Goal: Task Accomplishment & Management: Use online tool/utility

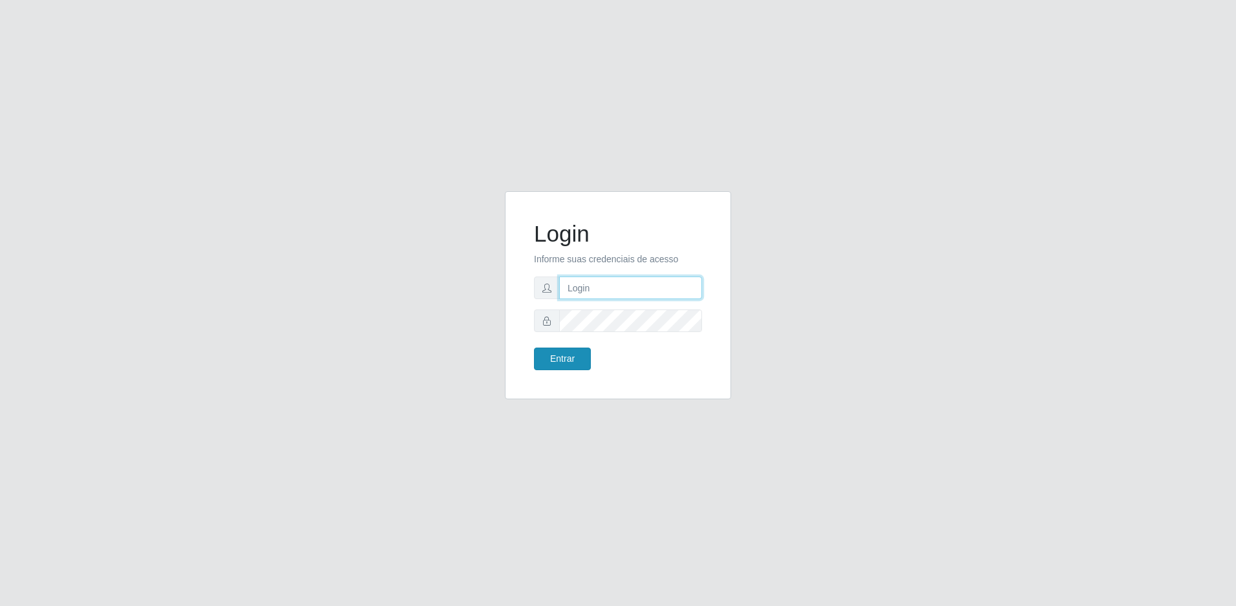
type input "[EMAIL_ADDRESS][DOMAIN_NAME]"
click at [570, 355] on button "Entrar" at bounding box center [562, 359] width 57 height 23
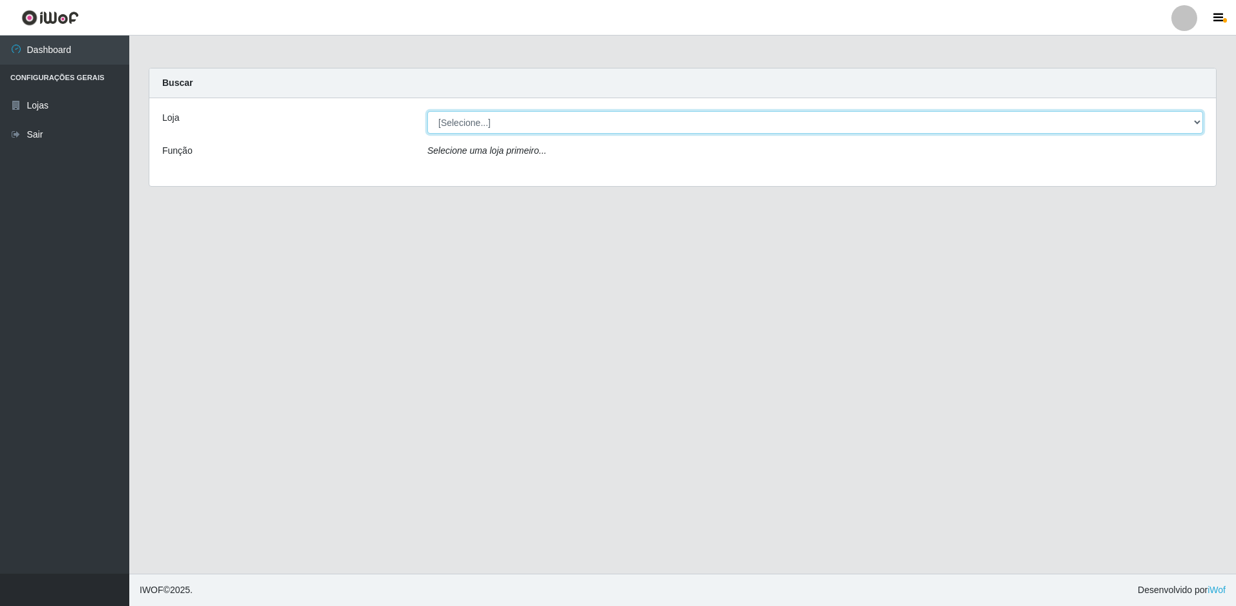
click at [1202, 122] on select "[Selecione...] Extrabom - Loja 57 Anchieta" at bounding box center [815, 122] width 776 height 23
select select "470"
click at [427, 111] on select "[Selecione...] Extrabom - Loja 57 Anchieta" at bounding box center [815, 122] width 776 height 23
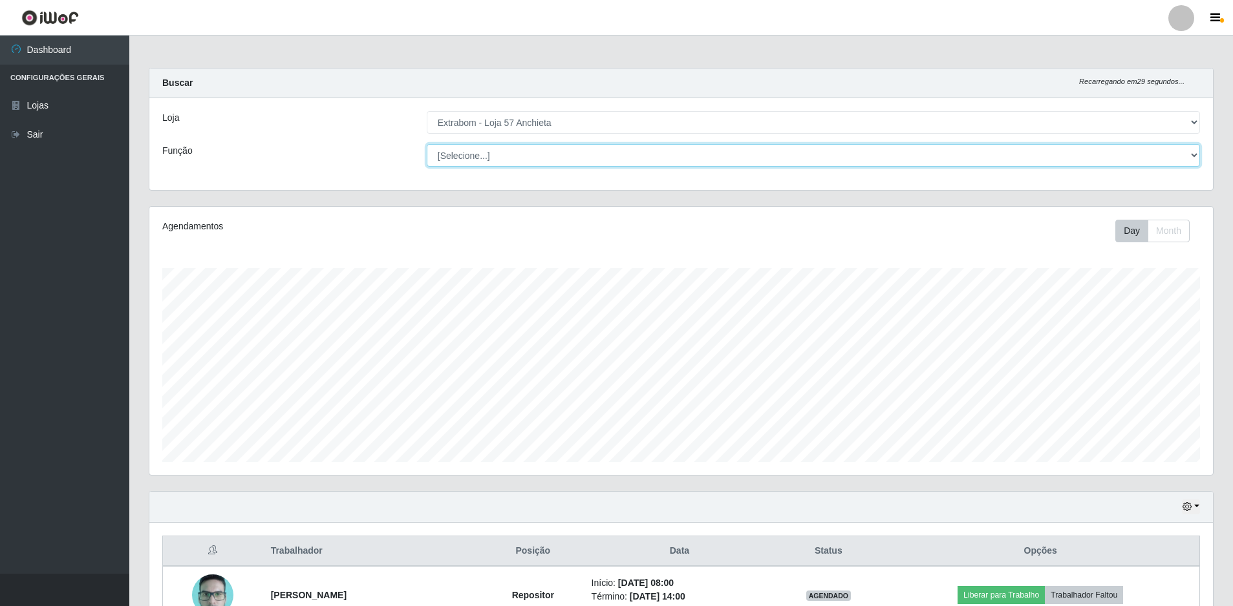
click at [562, 164] on select "[Selecione...] Repositor Repositor + Repositor ++" at bounding box center [813, 155] width 773 height 23
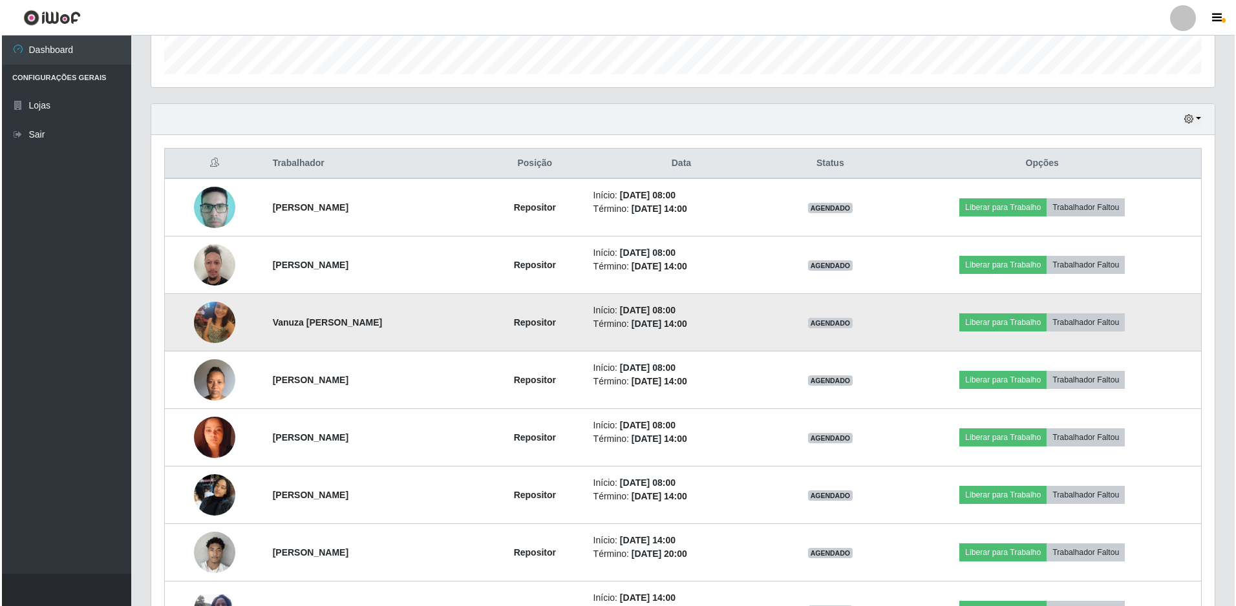
scroll to position [452, 0]
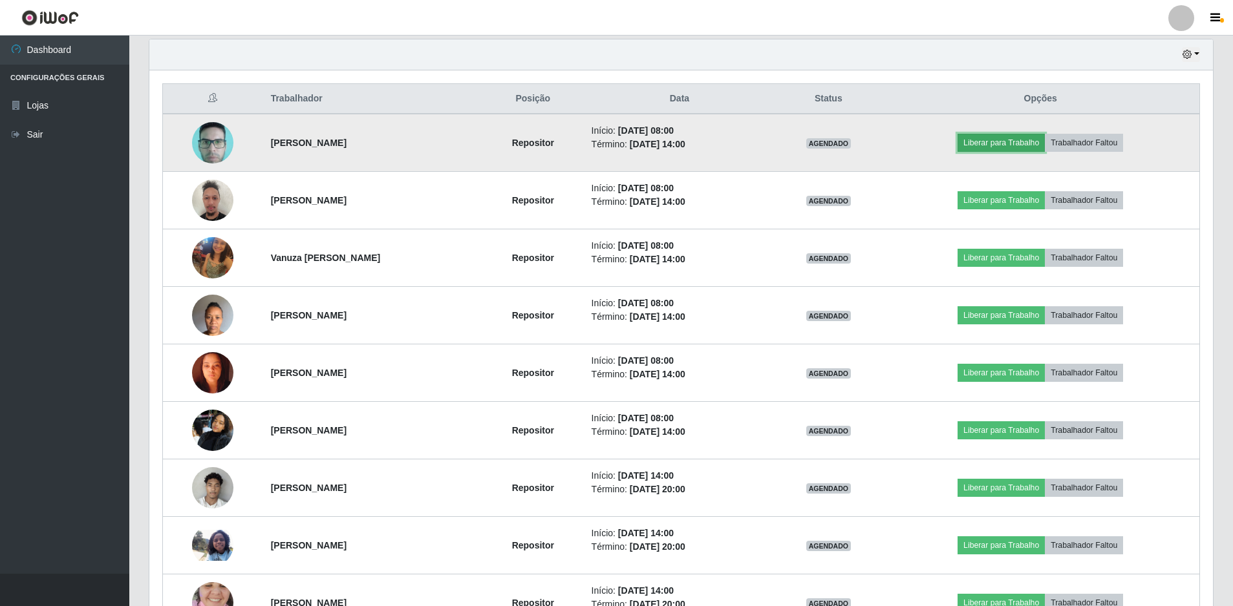
click at [1005, 144] on button "Liberar para Trabalho" at bounding box center [1000, 143] width 87 height 18
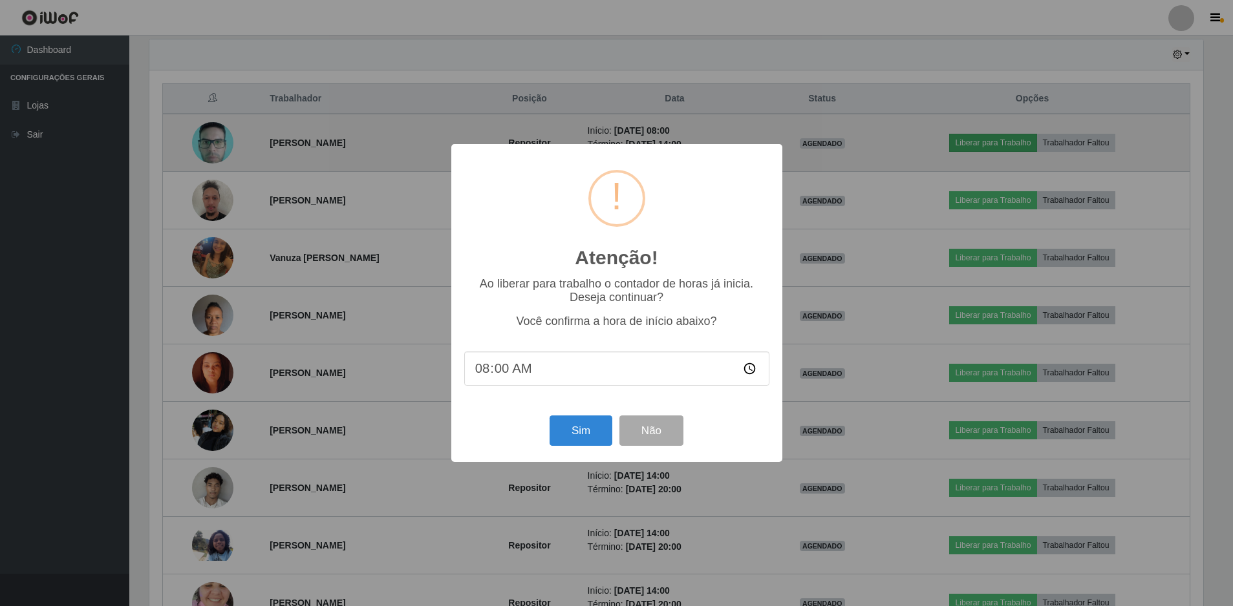
scroll to position [268, 1057]
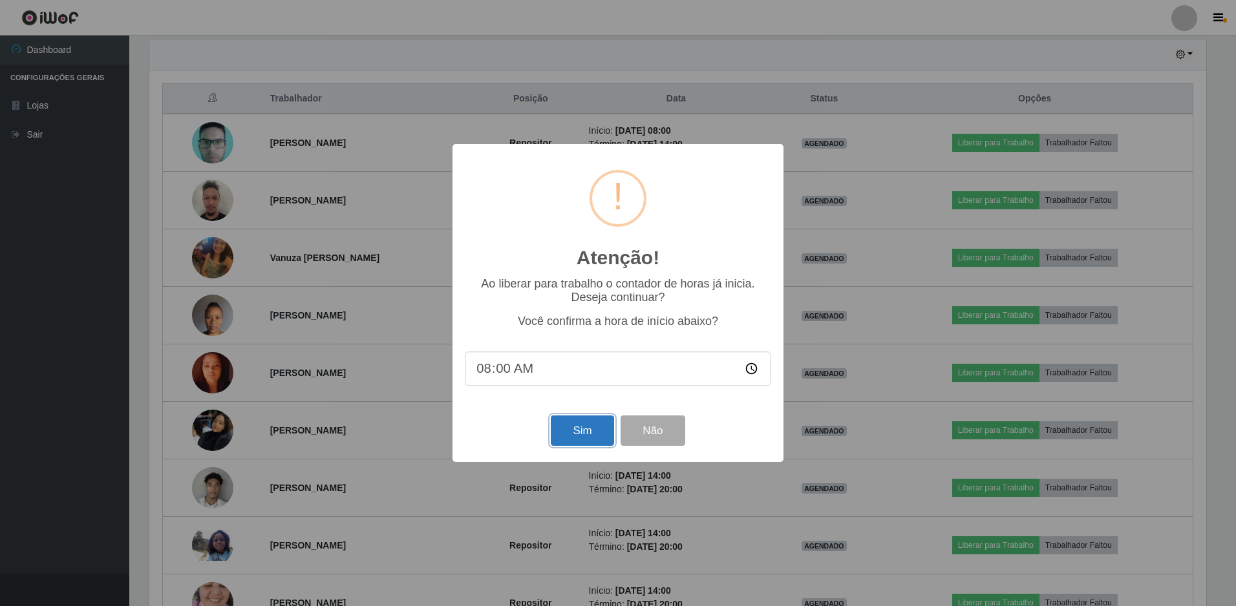
click at [568, 438] on button "Sim" at bounding box center [582, 431] width 63 height 30
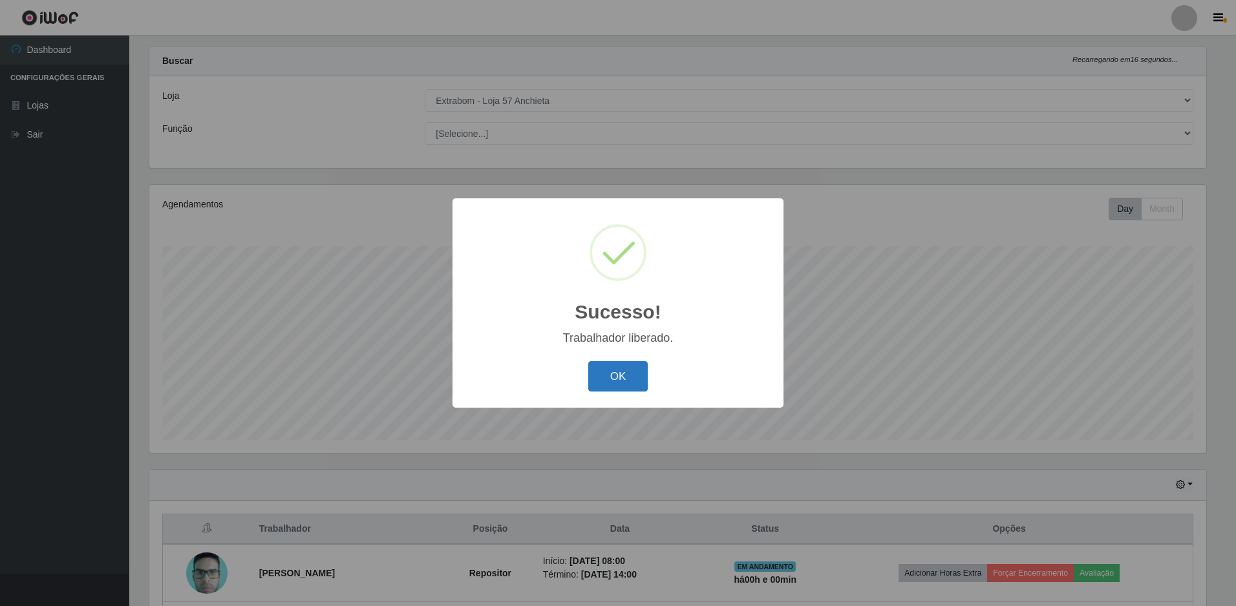
click at [609, 377] on button "OK" at bounding box center [618, 376] width 60 height 30
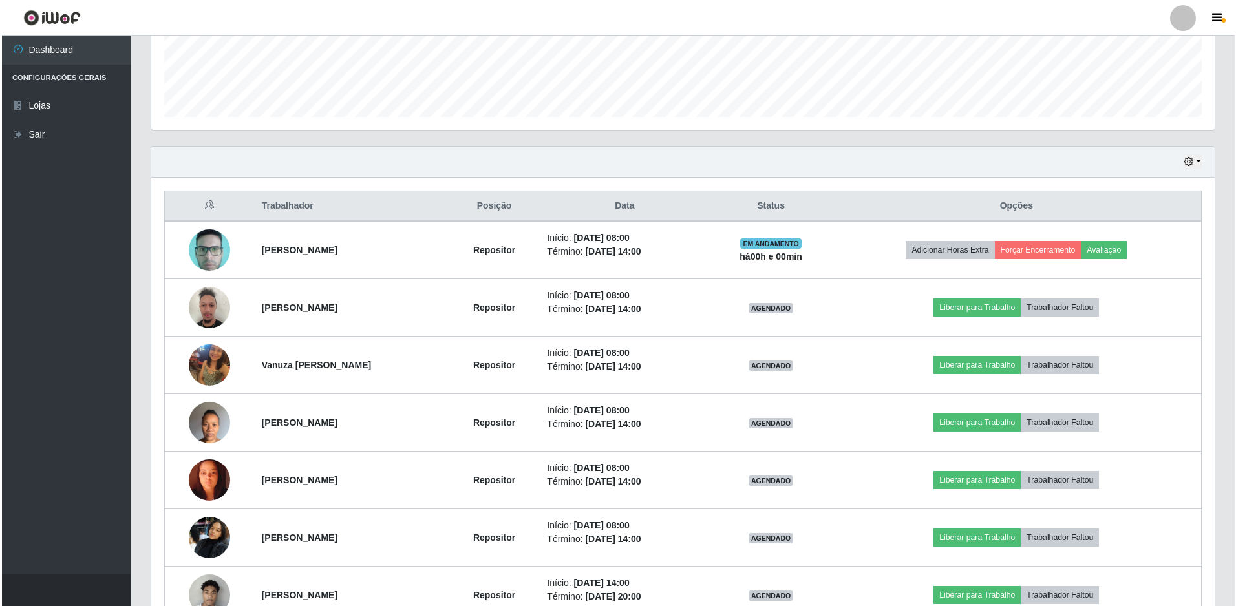
scroll to position [474, 0]
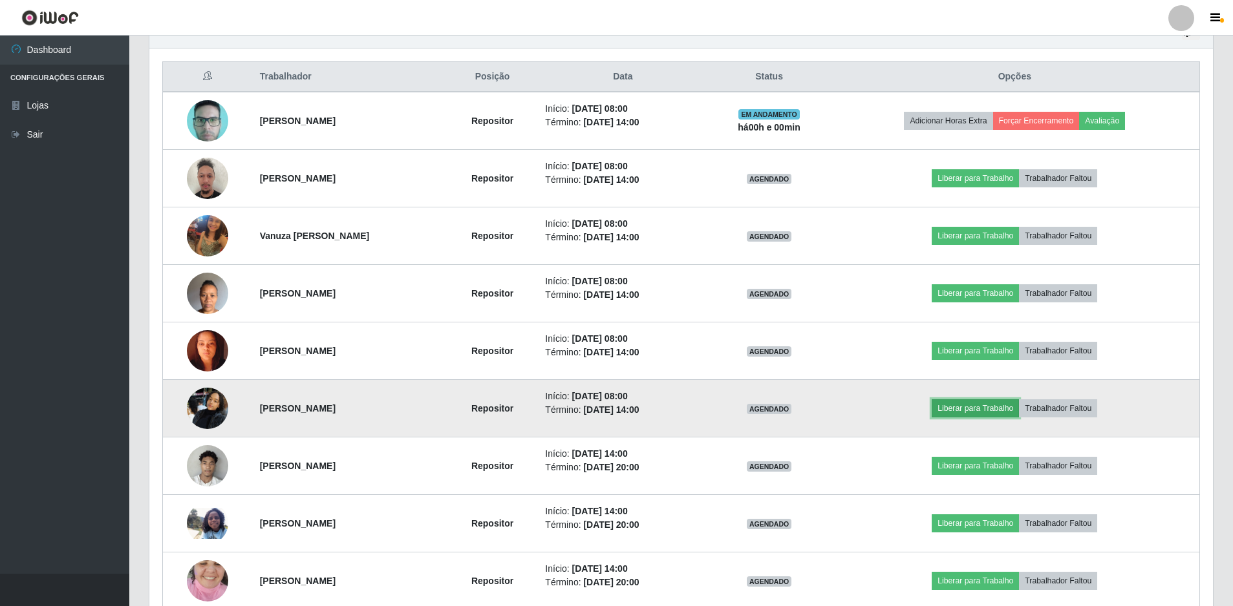
click at [1002, 408] on button "Liberar para Trabalho" at bounding box center [974, 408] width 87 height 18
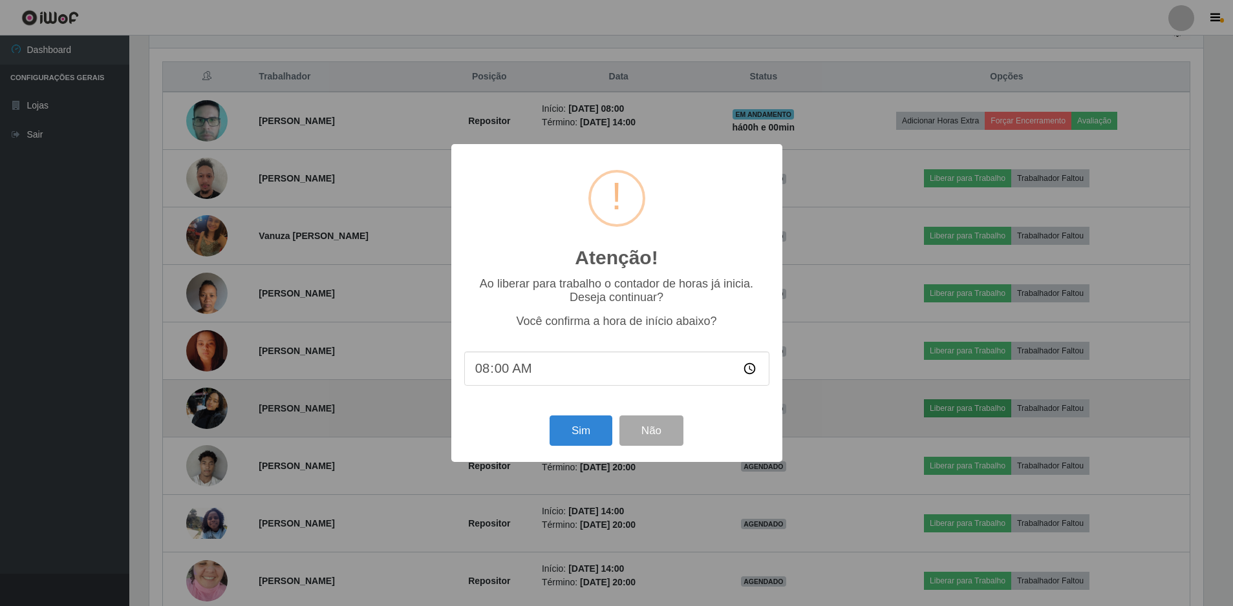
scroll to position [268, 1057]
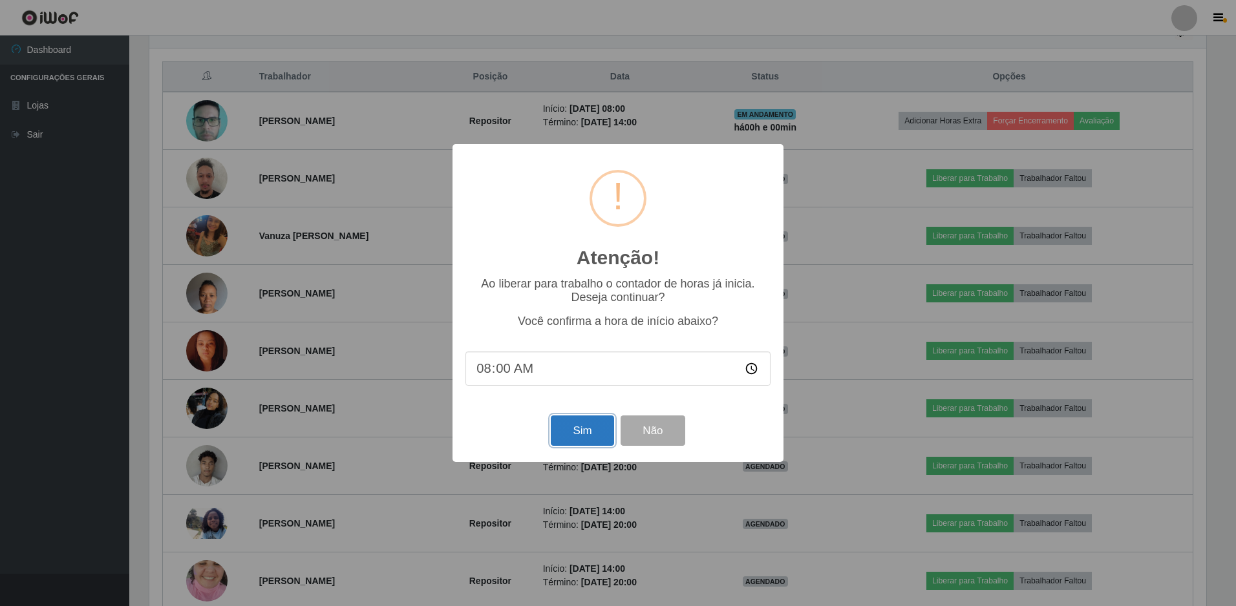
click at [569, 430] on button "Sim" at bounding box center [582, 431] width 63 height 30
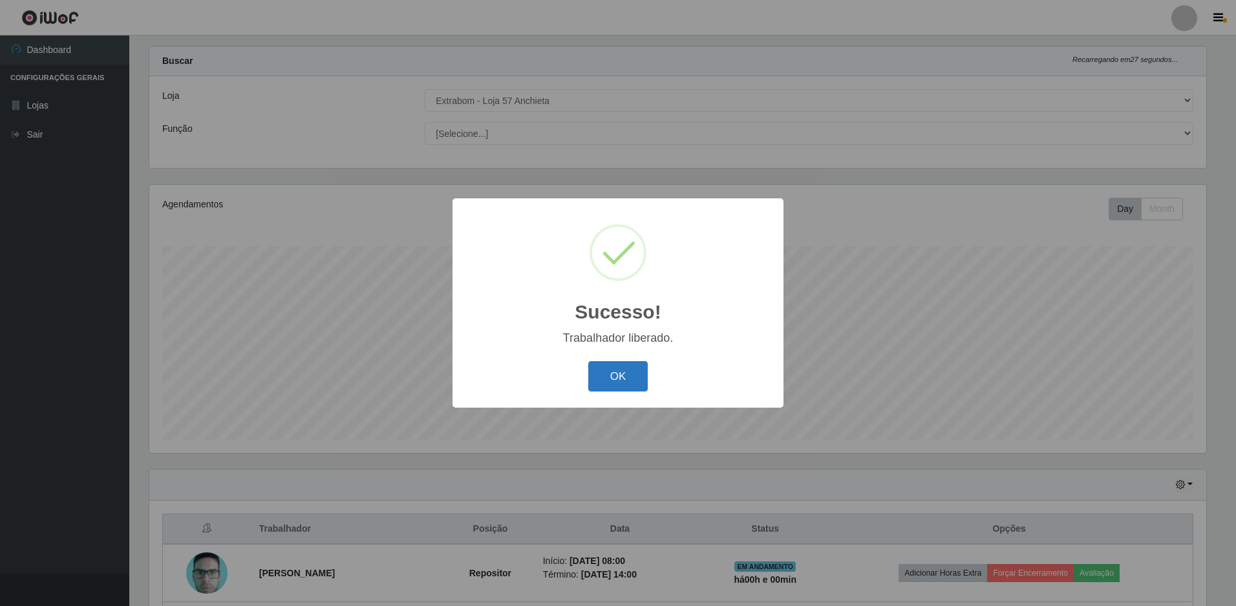
click at [632, 388] on button "OK" at bounding box center [618, 376] width 60 height 30
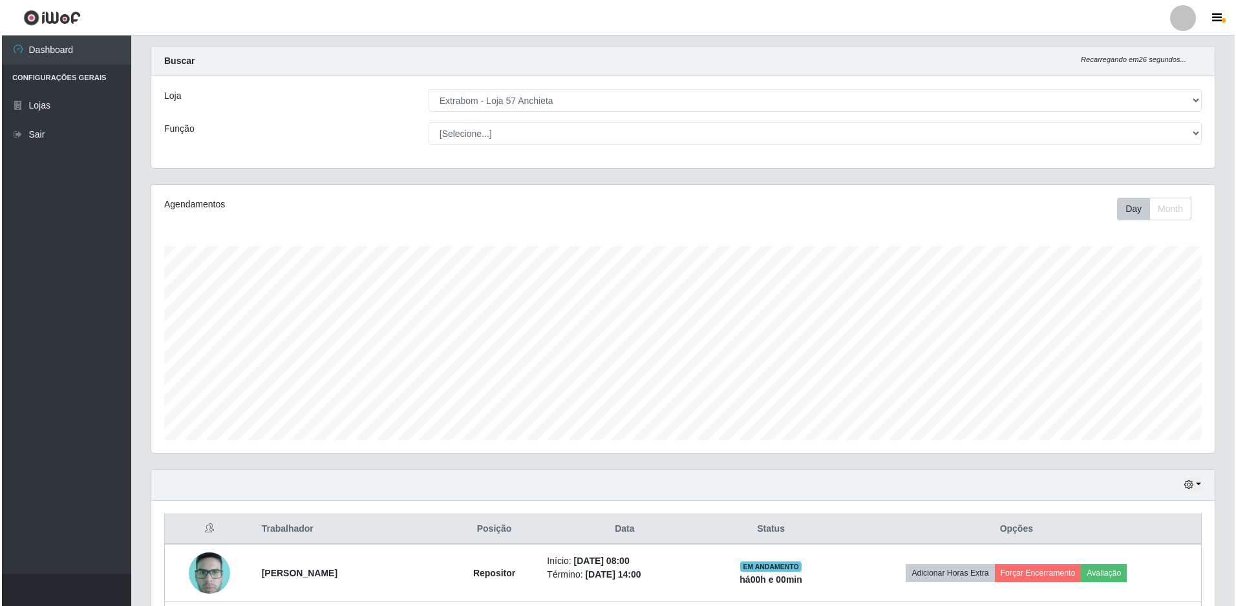
scroll to position [216, 0]
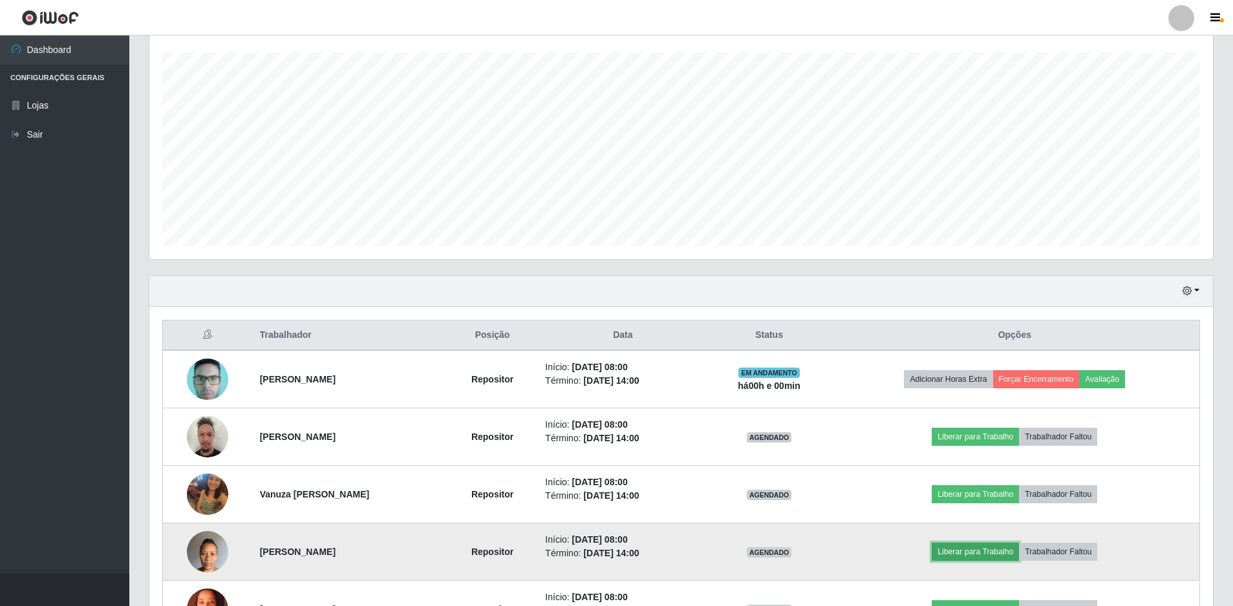
click at [977, 549] on button "Liberar para Trabalho" at bounding box center [974, 552] width 87 height 18
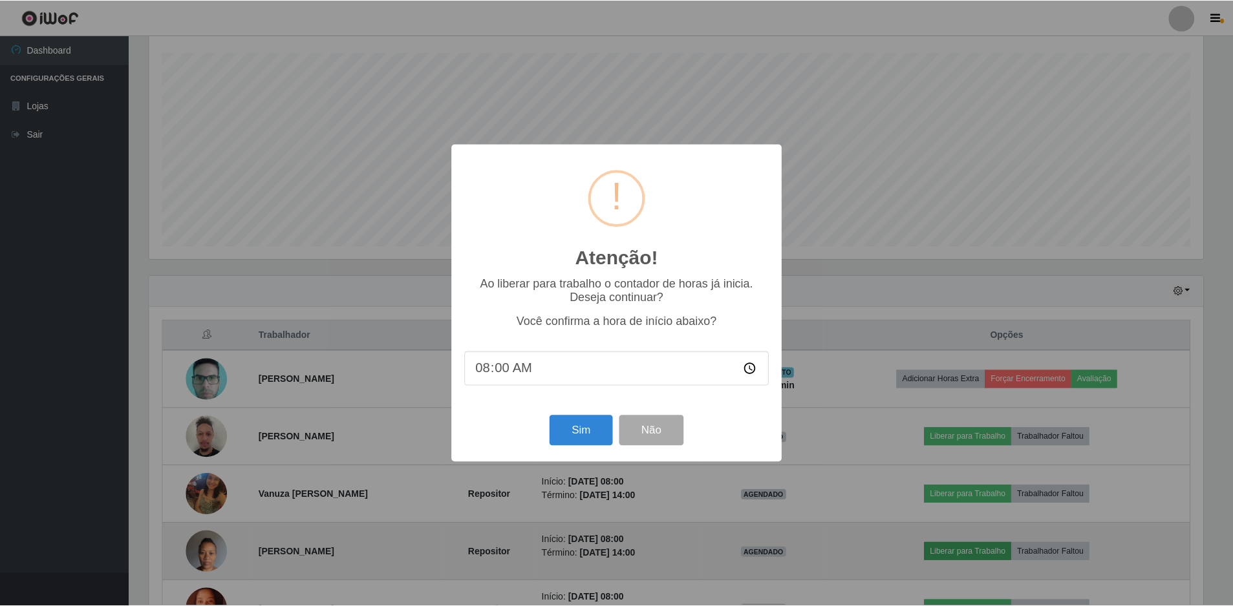
scroll to position [268, 1057]
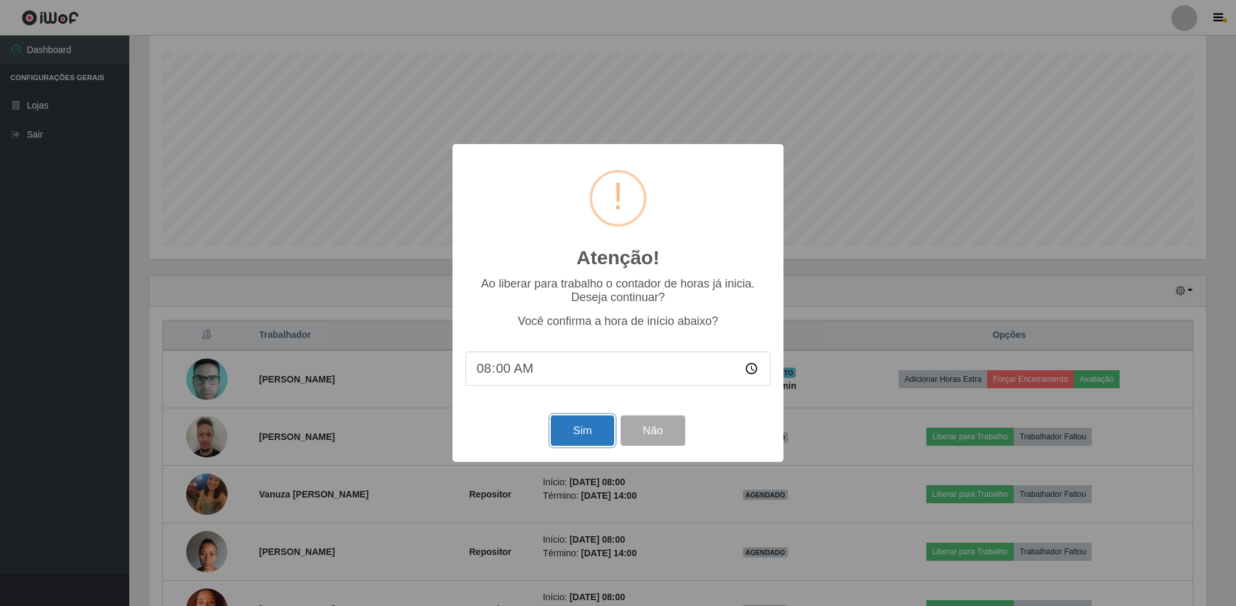
click at [596, 432] on button "Sim" at bounding box center [582, 431] width 63 height 30
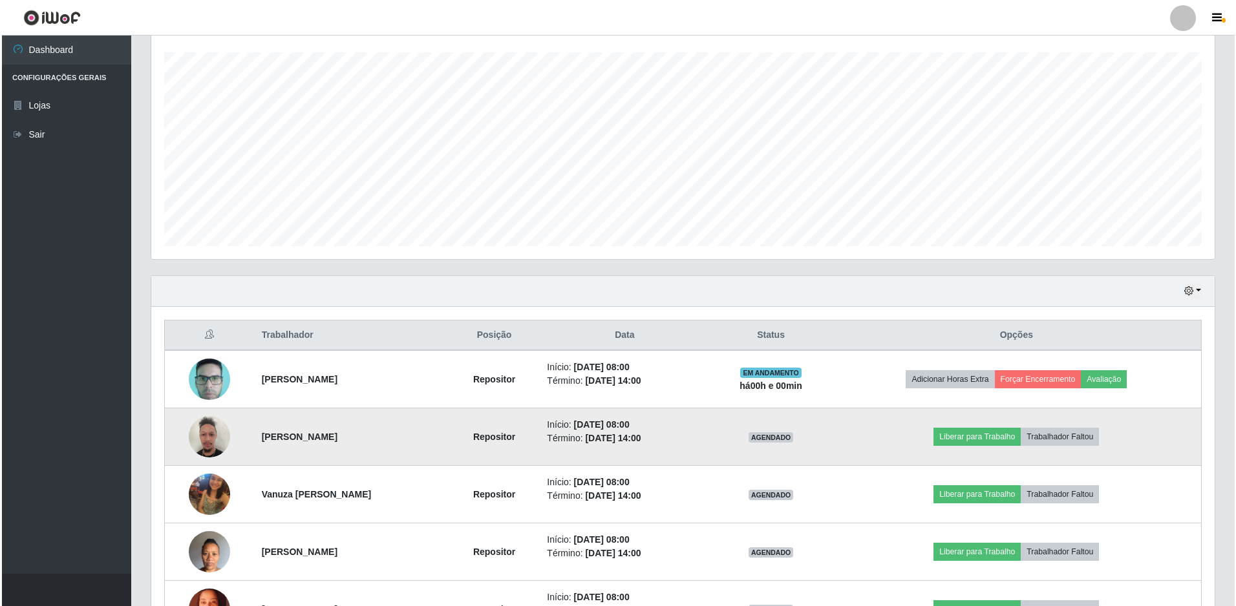
scroll to position [0, 0]
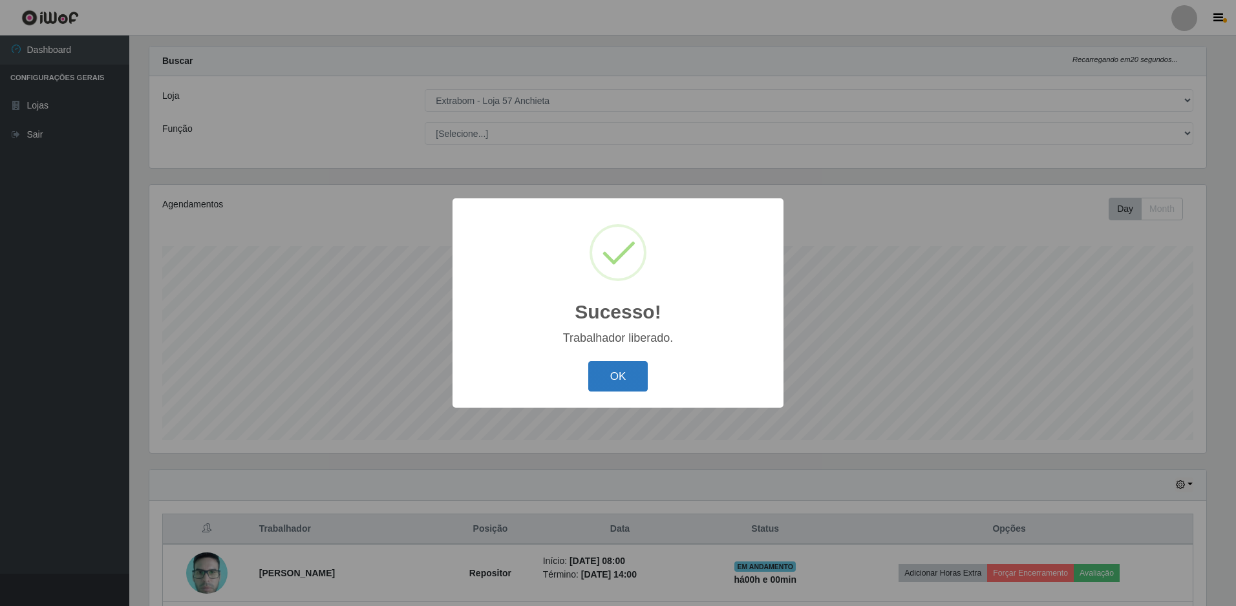
click at [617, 382] on button "OK" at bounding box center [618, 376] width 60 height 30
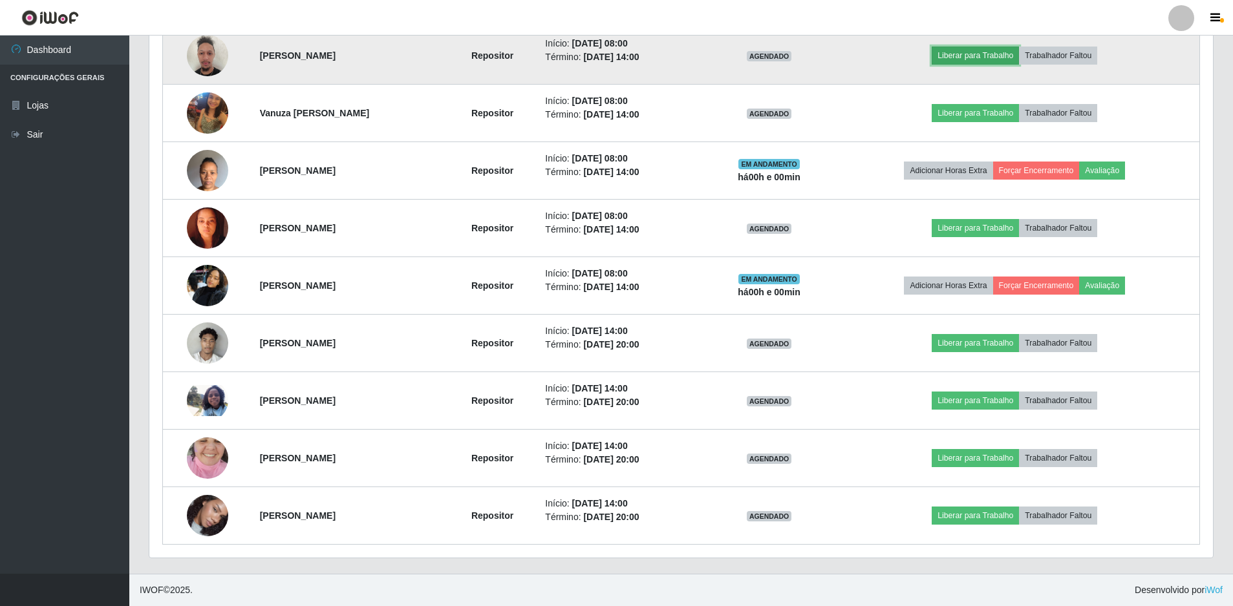
click at [988, 52] on button "Liberar para Trabalho" at bounding box center [974, 56] width 87 height 18
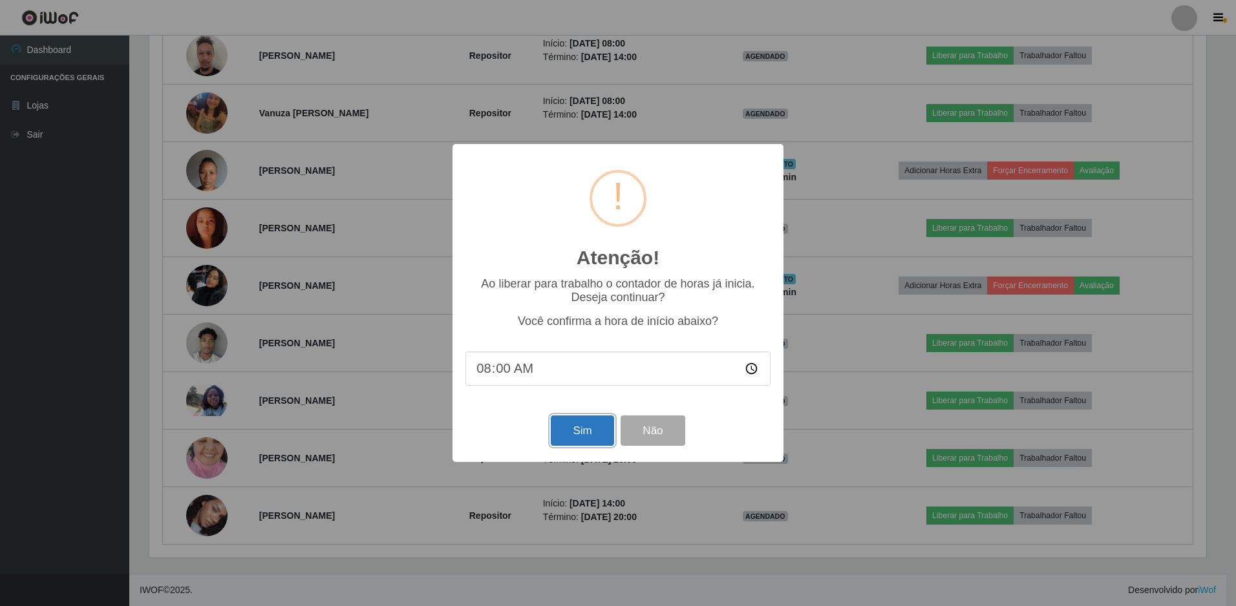
click at [576, 434] on button "Sim" at bounding box center [582, 431] width 63 height 30
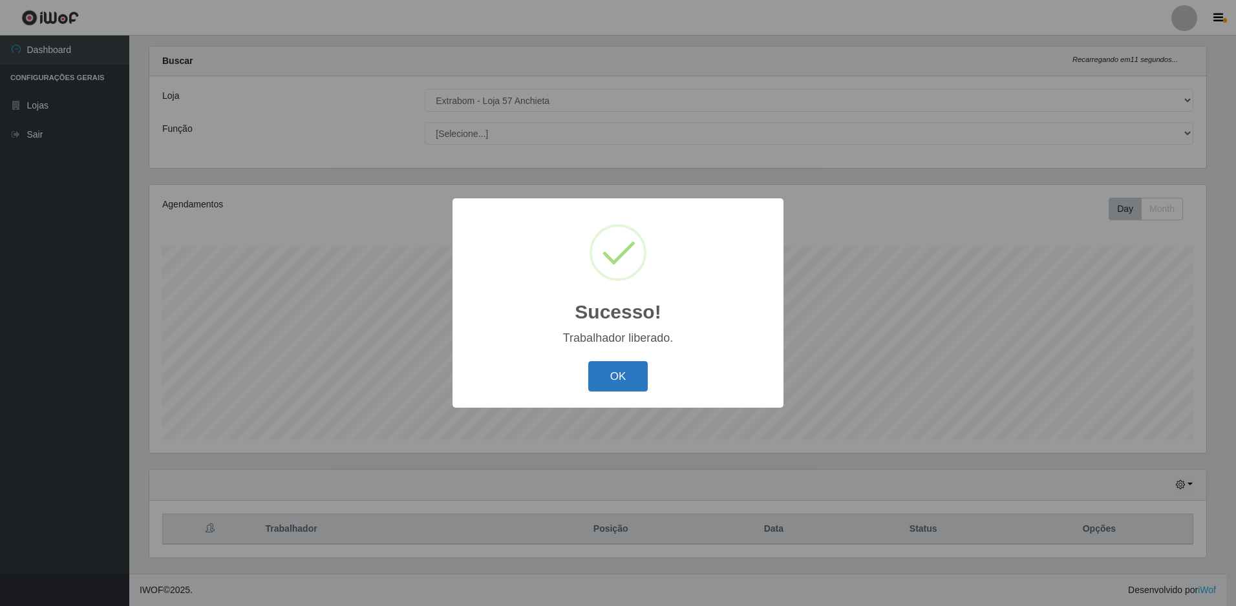
click at [635, 376] on button "OK" at bounding box center [618, 376] width 60 height 30
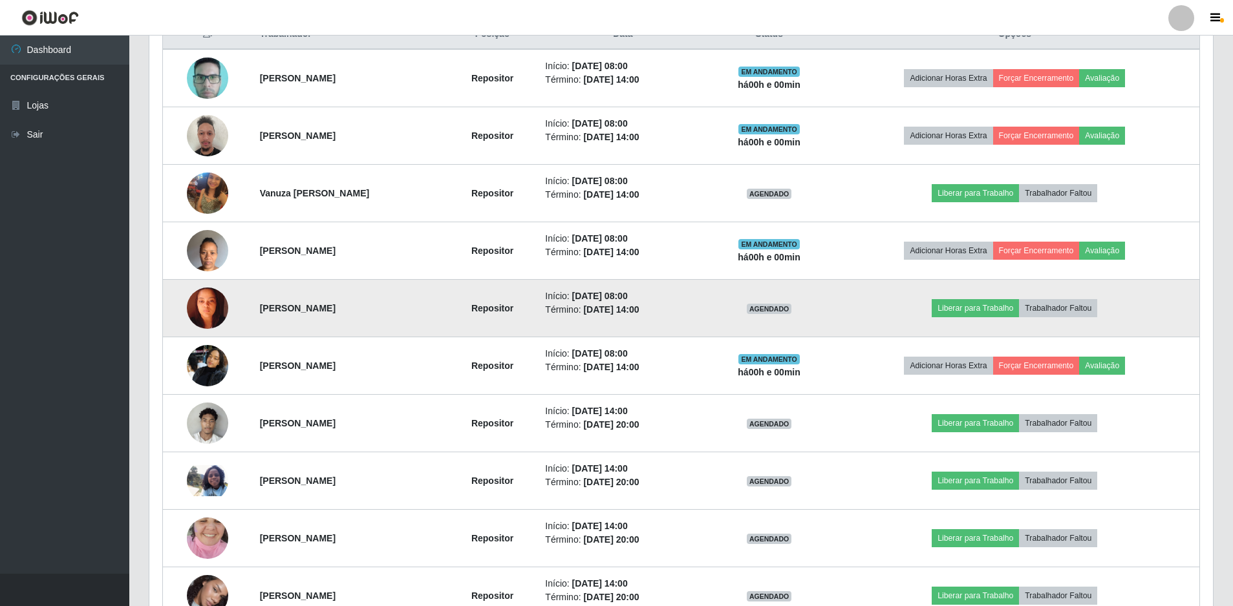
scroll to position [597, 0]
